Goal: Navigation & Orientation: Find specific page/section

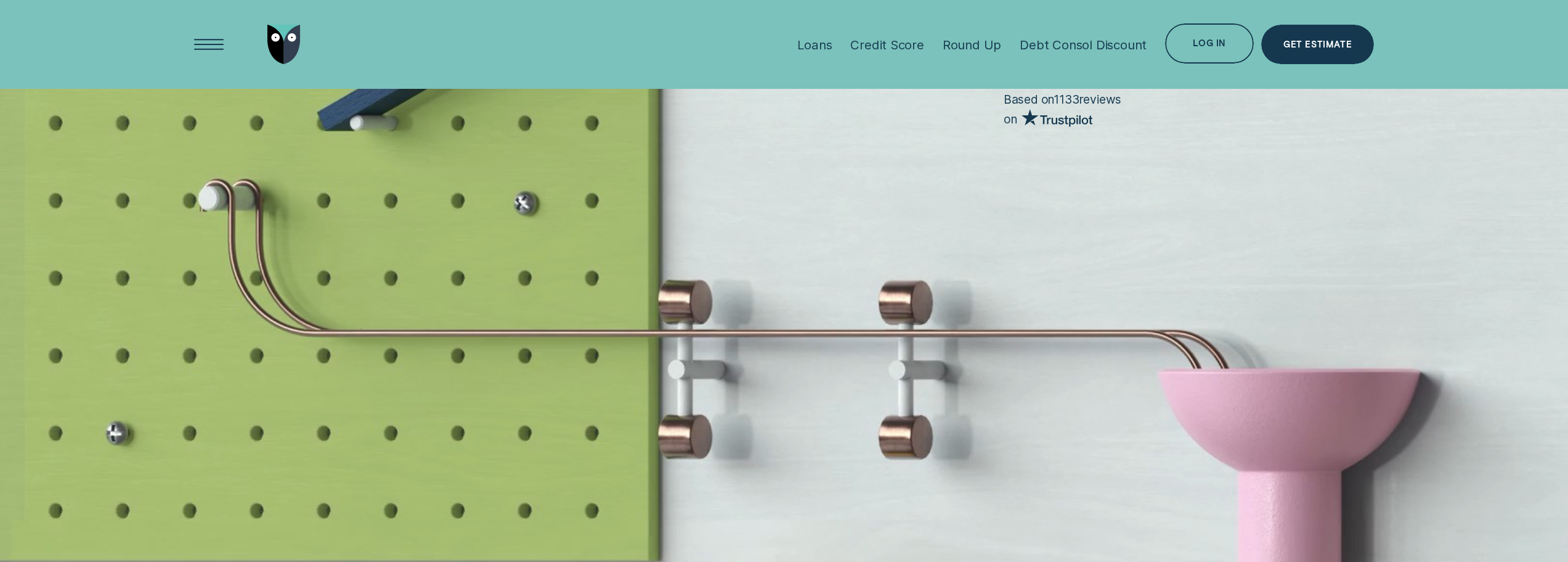
scroll to position [4255, 0]
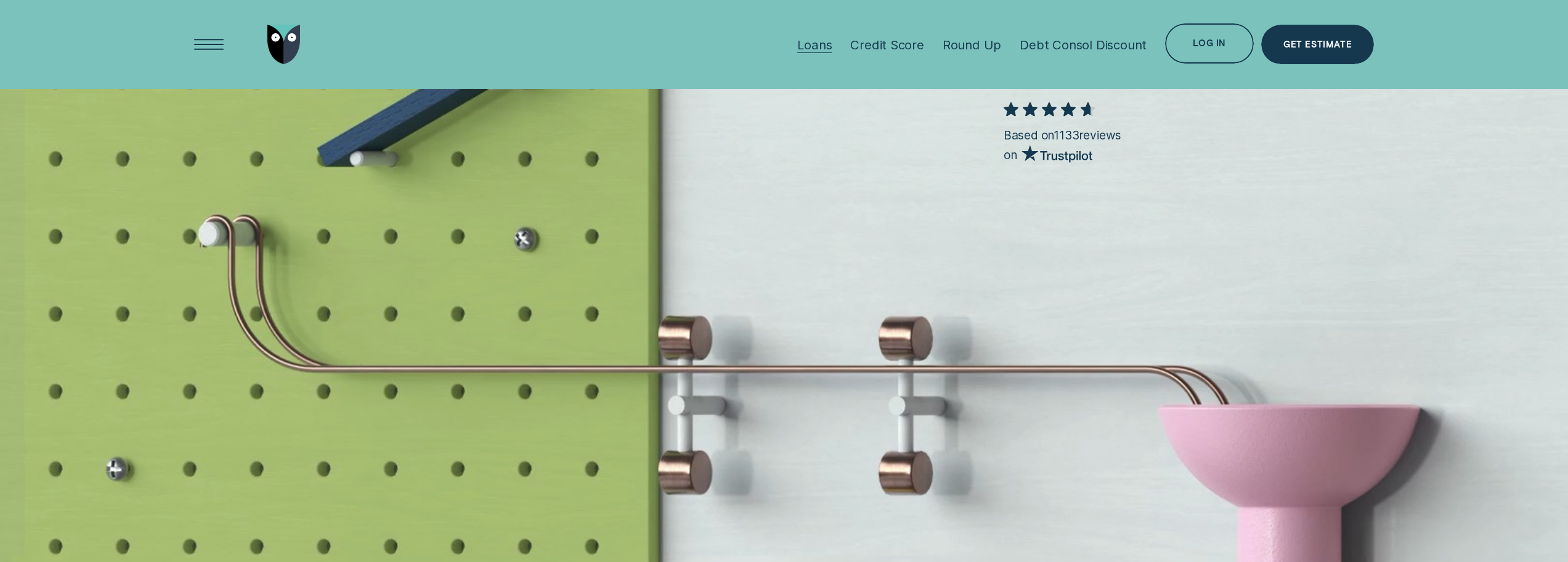
click at [824, 41] on div "Loans" at bounding box center [814, 44] width 34 height 16
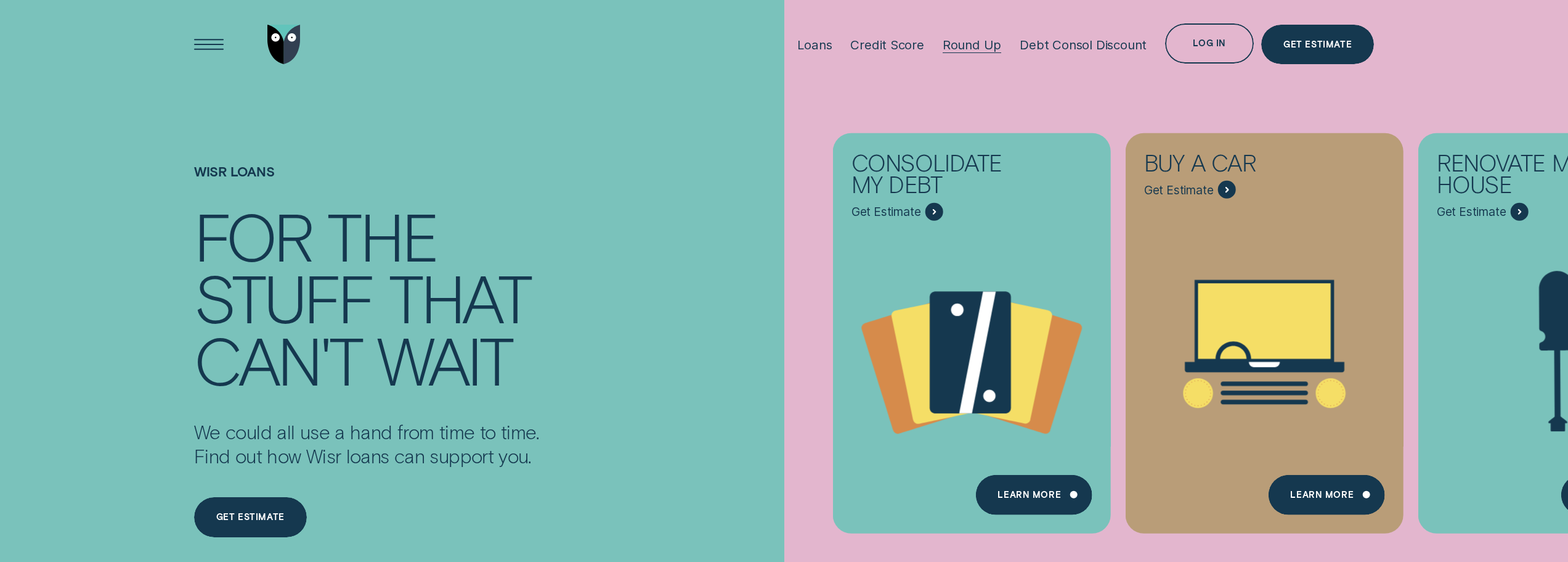
click at [981, 41] on div "Round Up" at bounding box center [972, 44] width 59 height 16
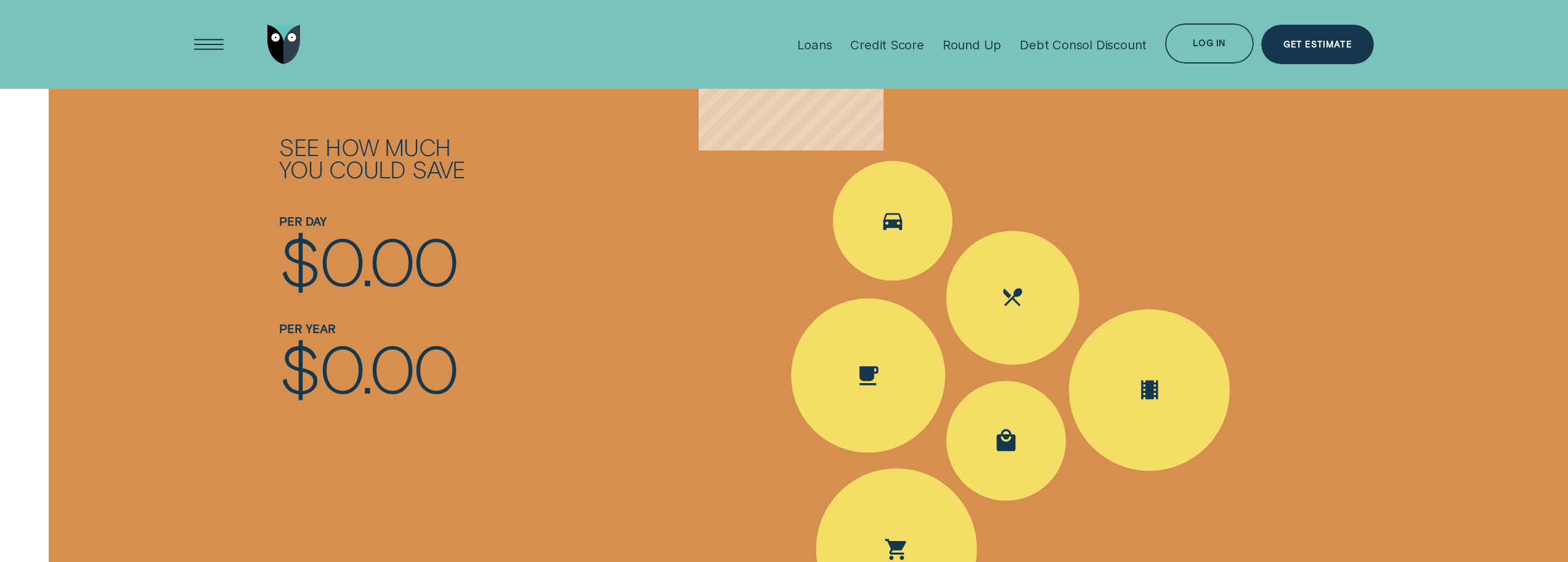
scroll to position [1850, 0]
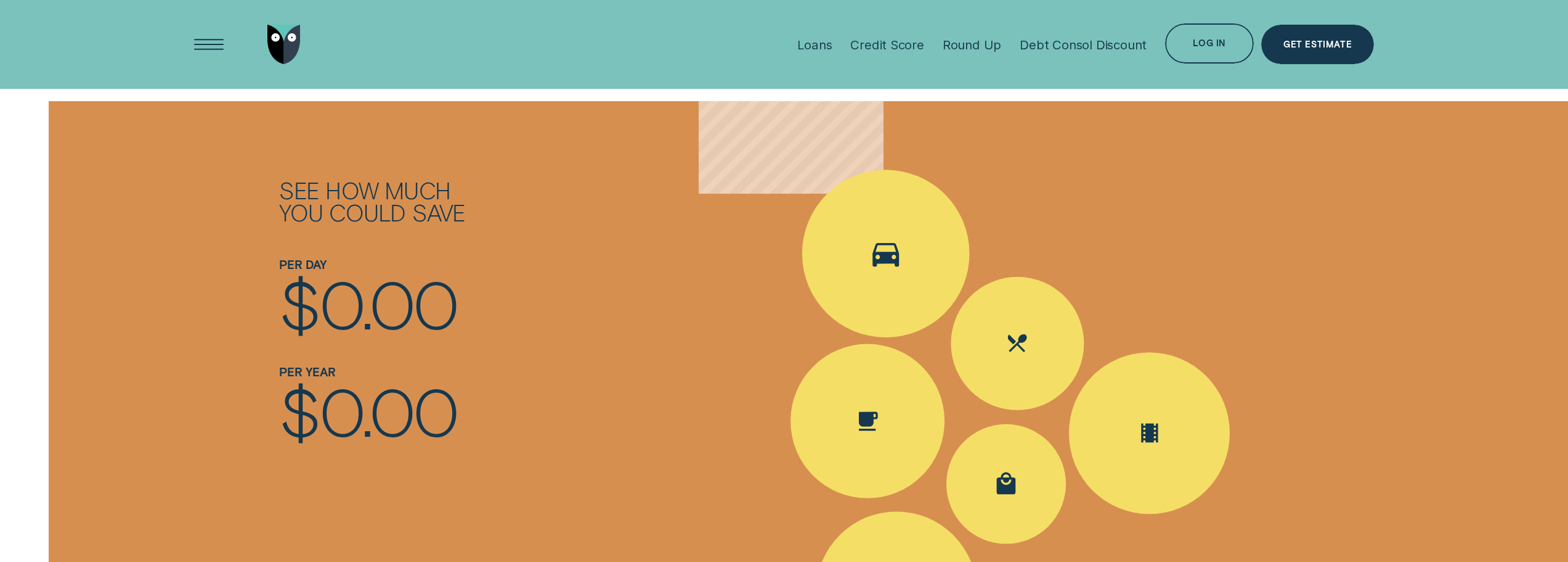
click at [873, 252] on icon "Spent Transport $5.60; The round up $0.40" at bounding box center [886, 253] width 41 height 36
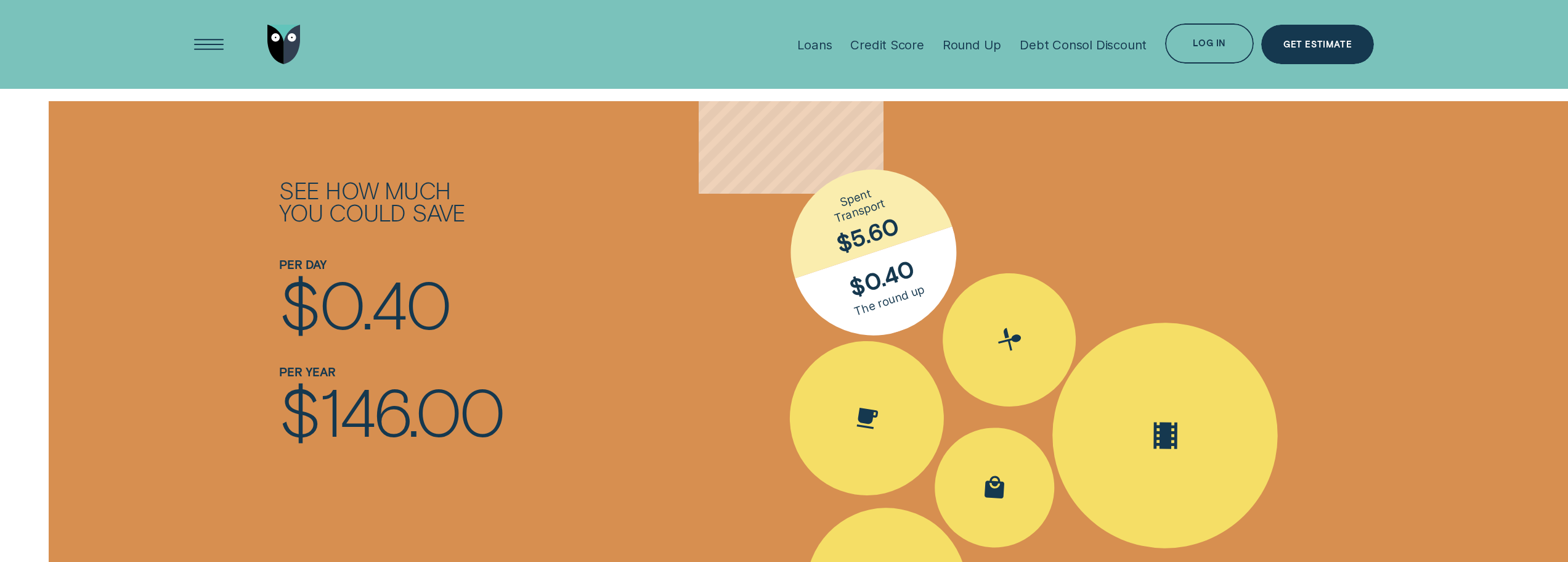
click at [1173, 429] on icon "Spent Entertainment $16.30; The round up $0.70" at bounding box center [1166, 435] width 42 height 36
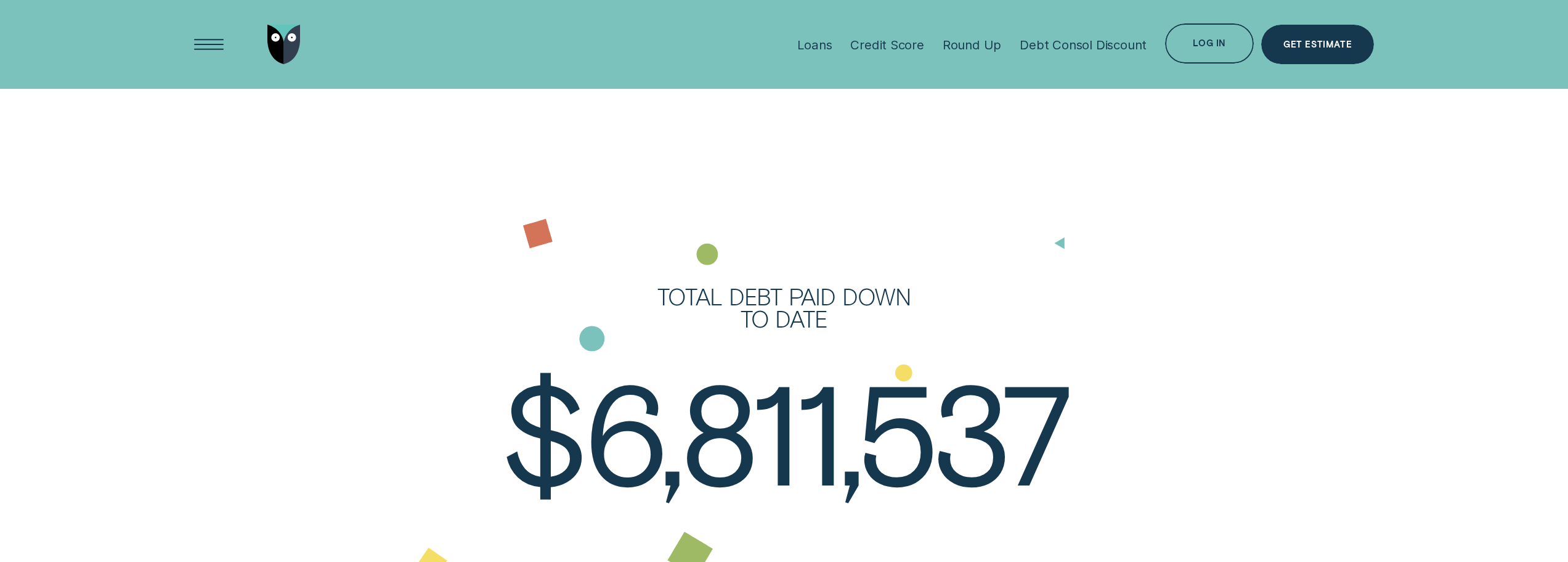
scroll to position [2405, 0]
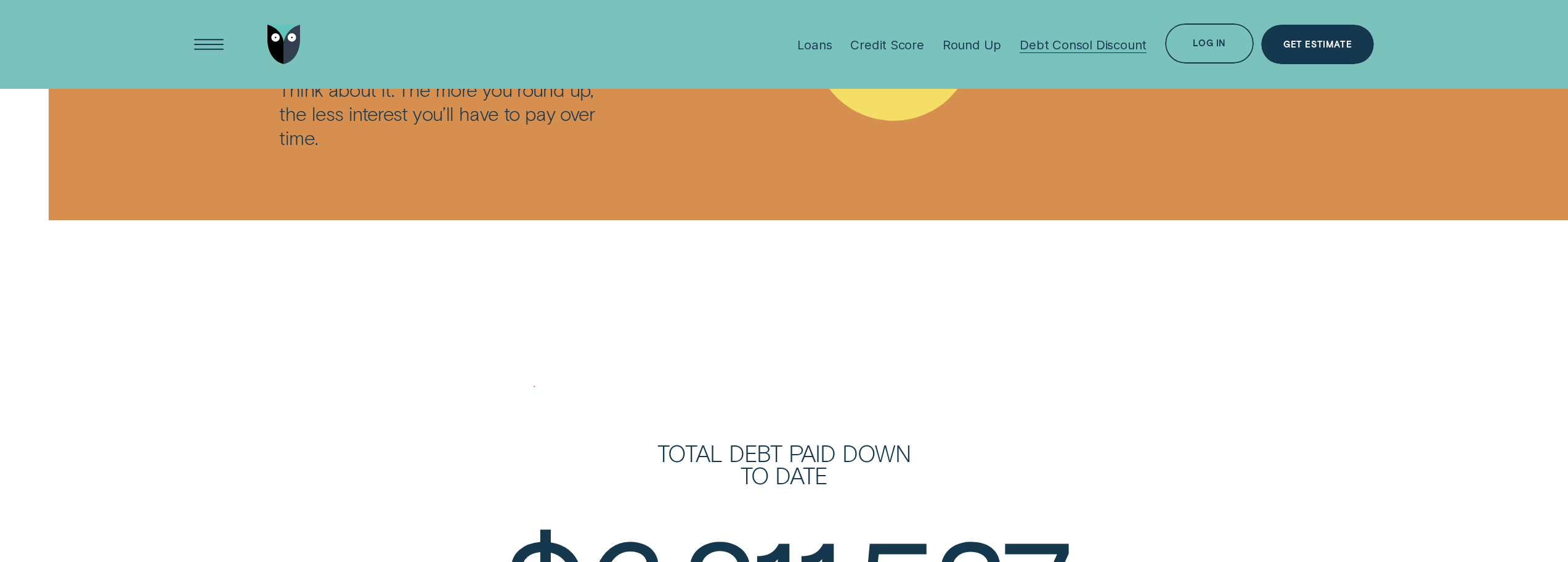
click at [1101, 51] on div "Debt Consol Discount" at bounding box center [1084, 44] width 127 height 16
